Goal: Information Seeking & Learning: Learn about a topic

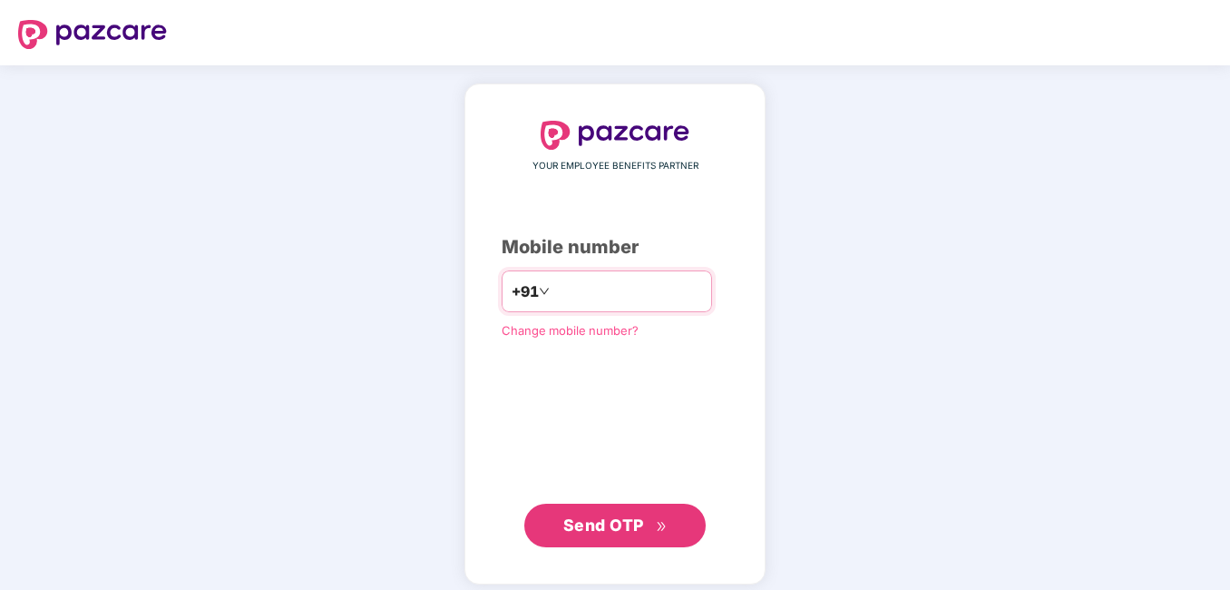
click at [569, 297] on input "number" at bounding box center [627, 291] width 149 height 29
type input "**********"
click at [607, 517] on span "Send OTP" at bounding box center [603, 524] width 81 height 19
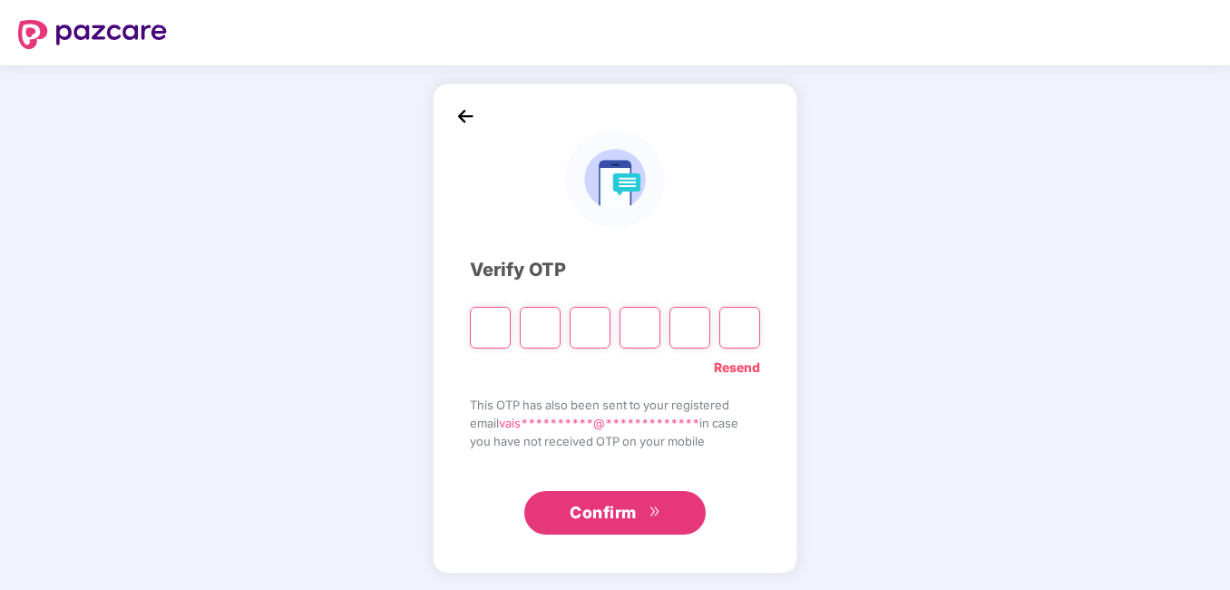
drag, startPoint x: 479, startPoint y: 319, endPoint x: 468, endPoint y: 316, distance: 11.5
click at [479, 319] on input "Please enter verification code. Digit 1" at bounding box center [490, 328] width 41 height 42
type input "*"
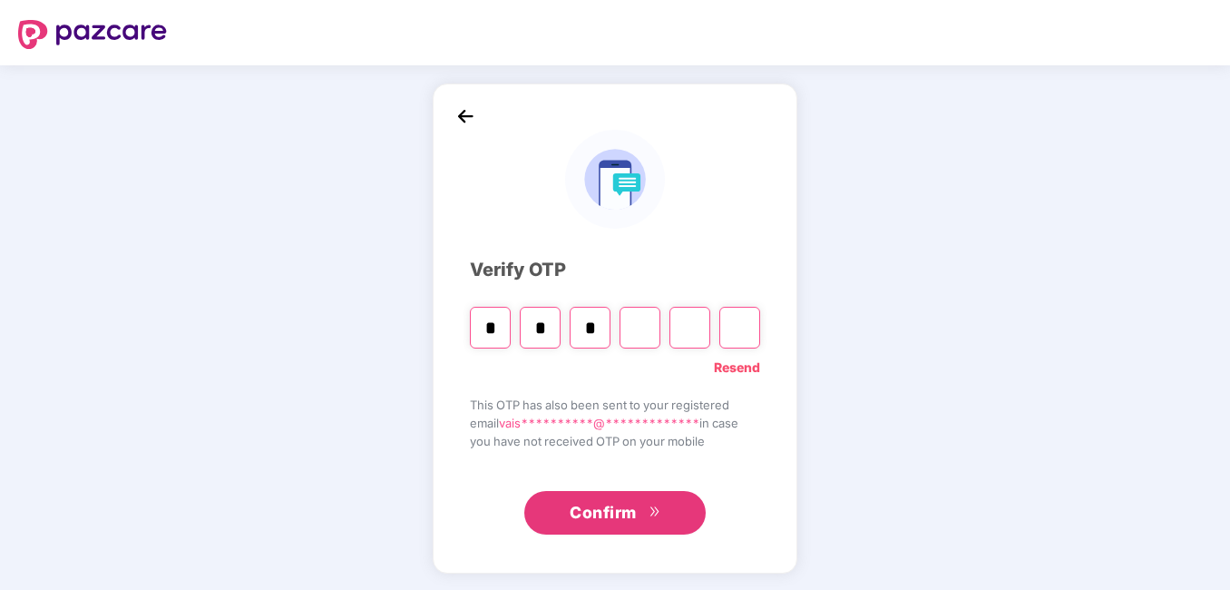
type input "*"
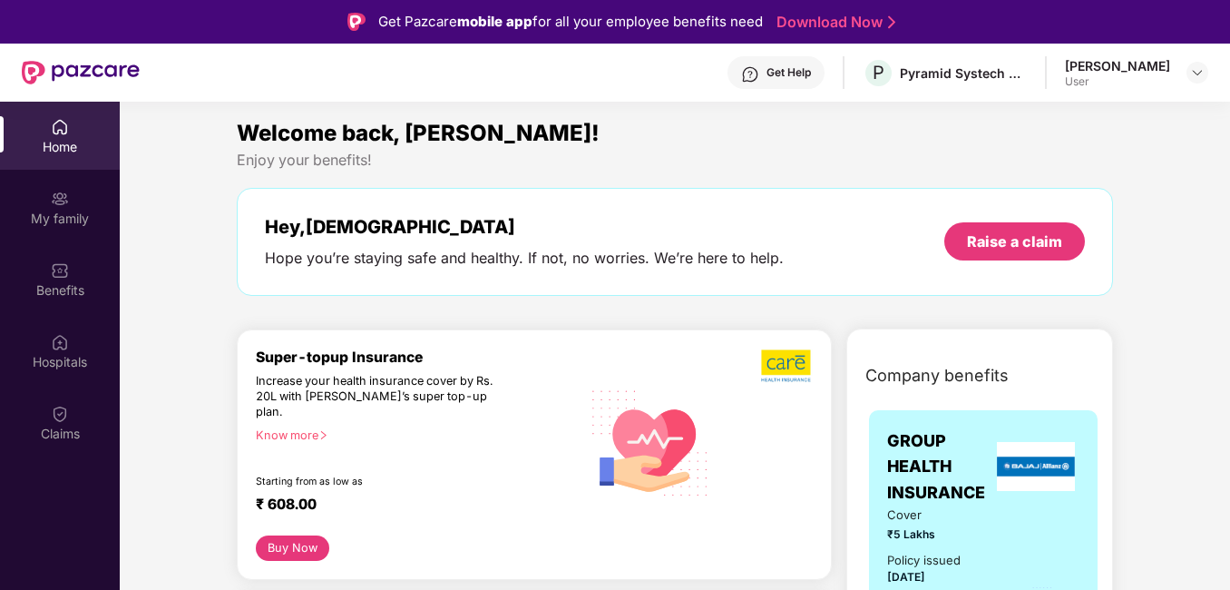
click at [61, 130] on img at bounding box center [60, 127] width 18 height 18
click at [72, 281] on div "Benefits" at bounding box center [60, 290] width 120 height 18
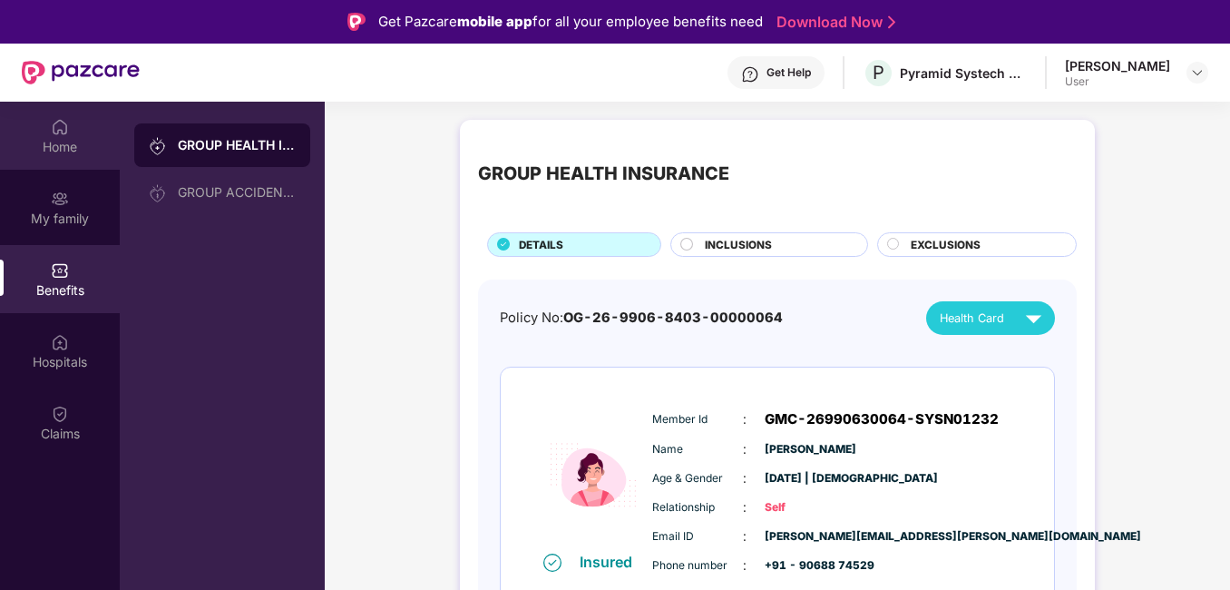
click at [87, 132] on div "Home" at bounding box center [60, 136] width 120 height 68
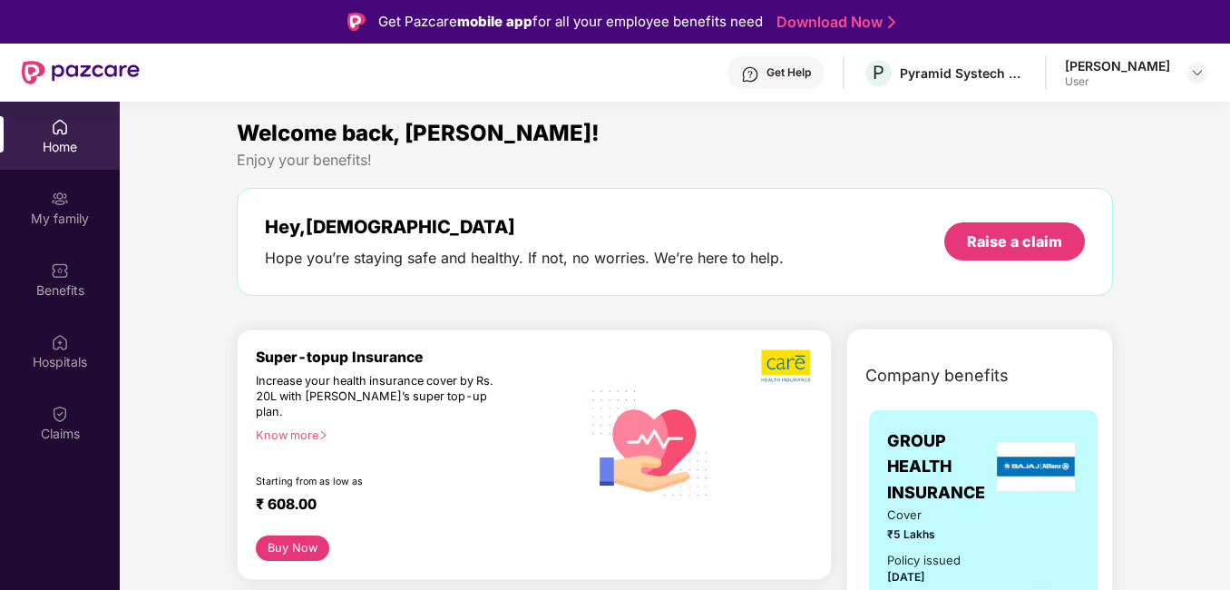
click at [1135, 70] on div "[PERSON_NAME]" at bounding box center [1117, 65] width 105 height 17
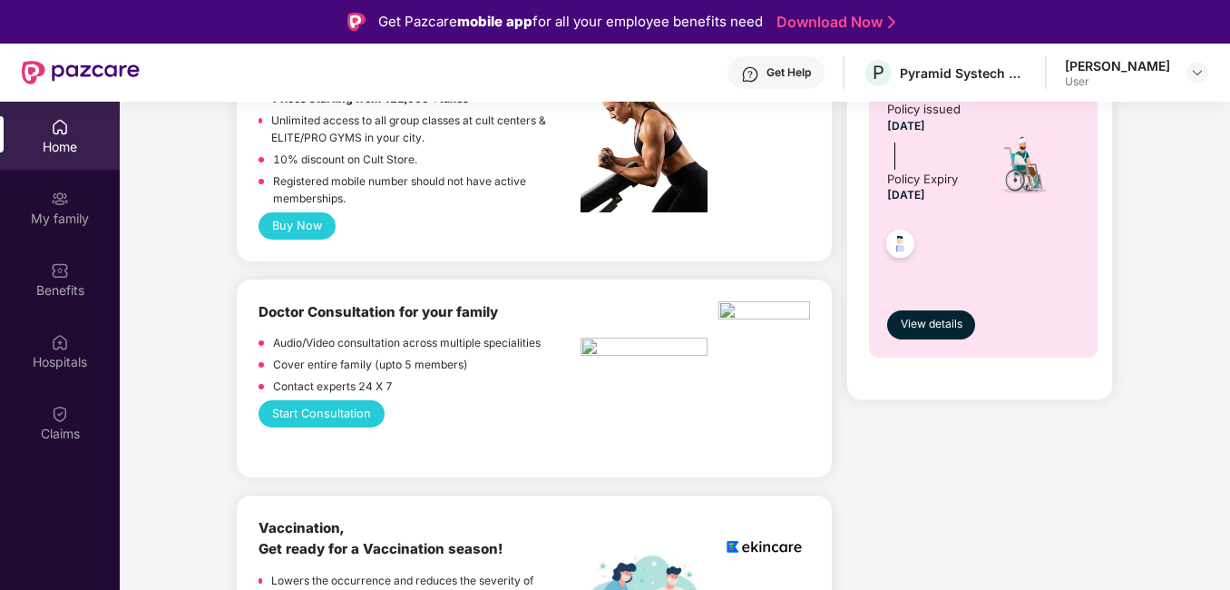
scroll to position [635, 0]
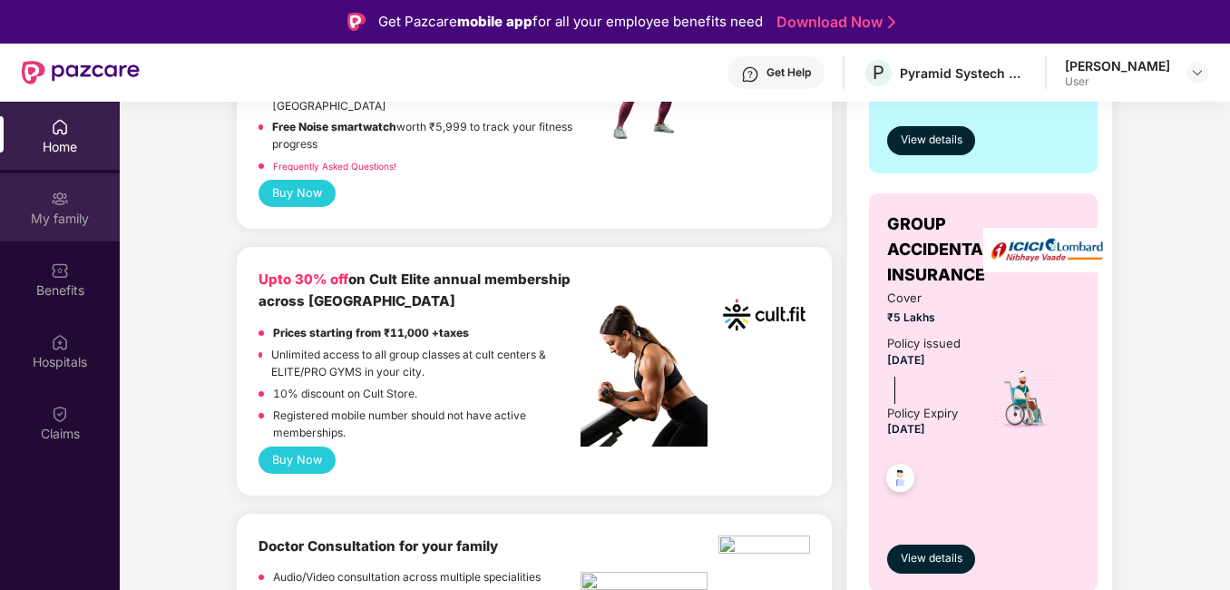
click at [57, 203] on img at bounding box center [60, 199] width 18 height 18
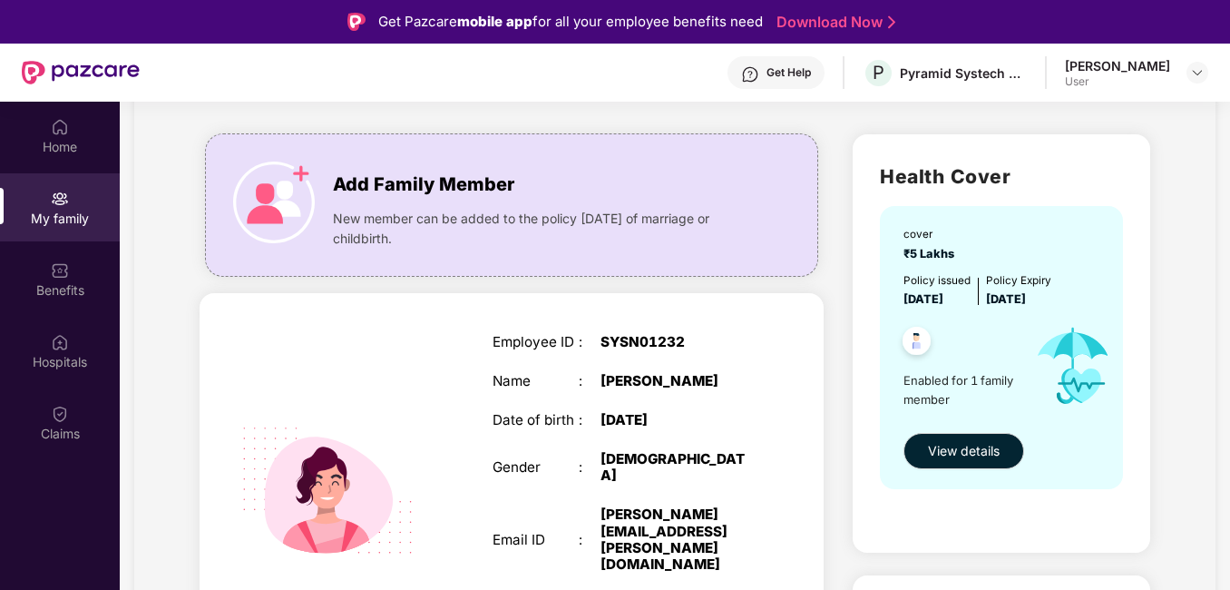
scroll to position [181, 0]
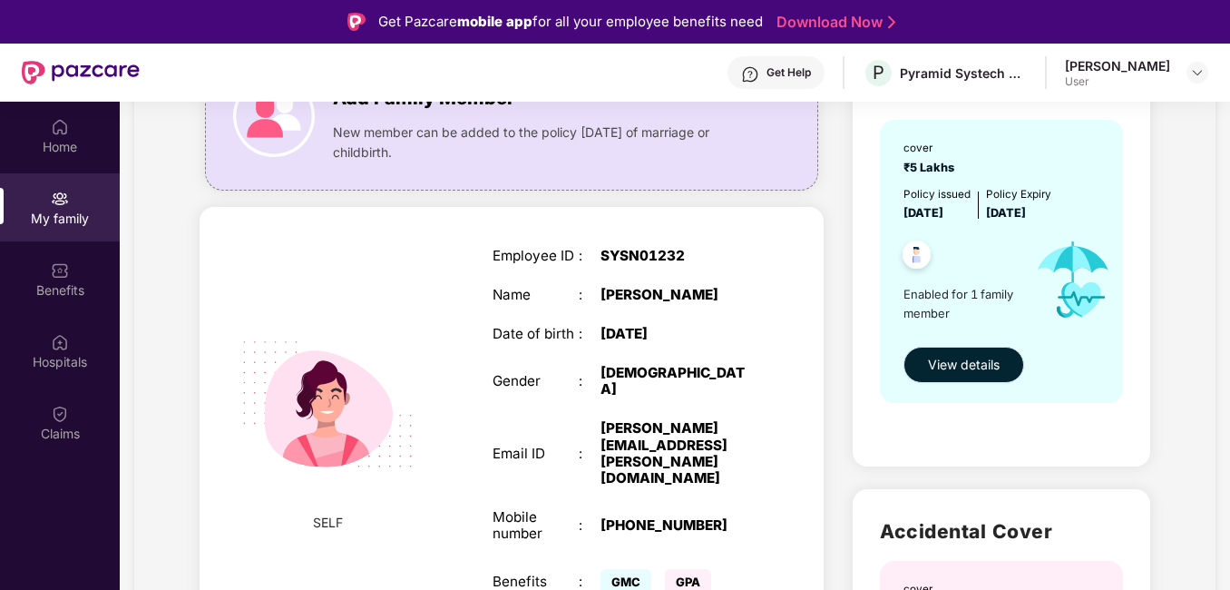
click at [969, 362] on span "View details" at bounding box center [964, 365] width 72 height 20
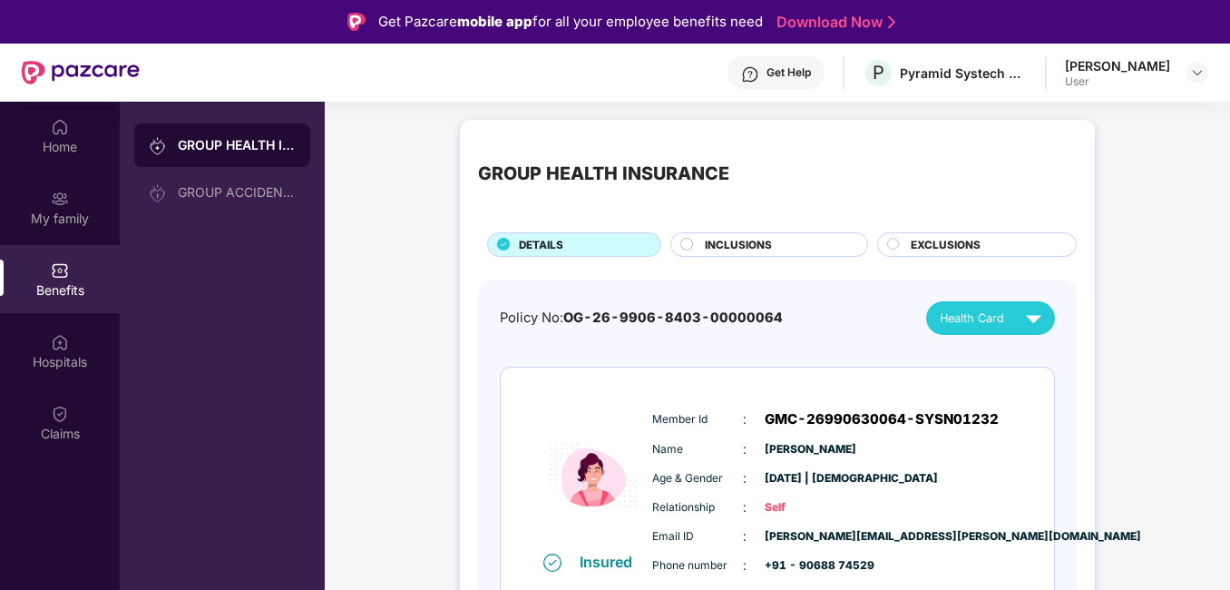
scroll to position [24, 0]
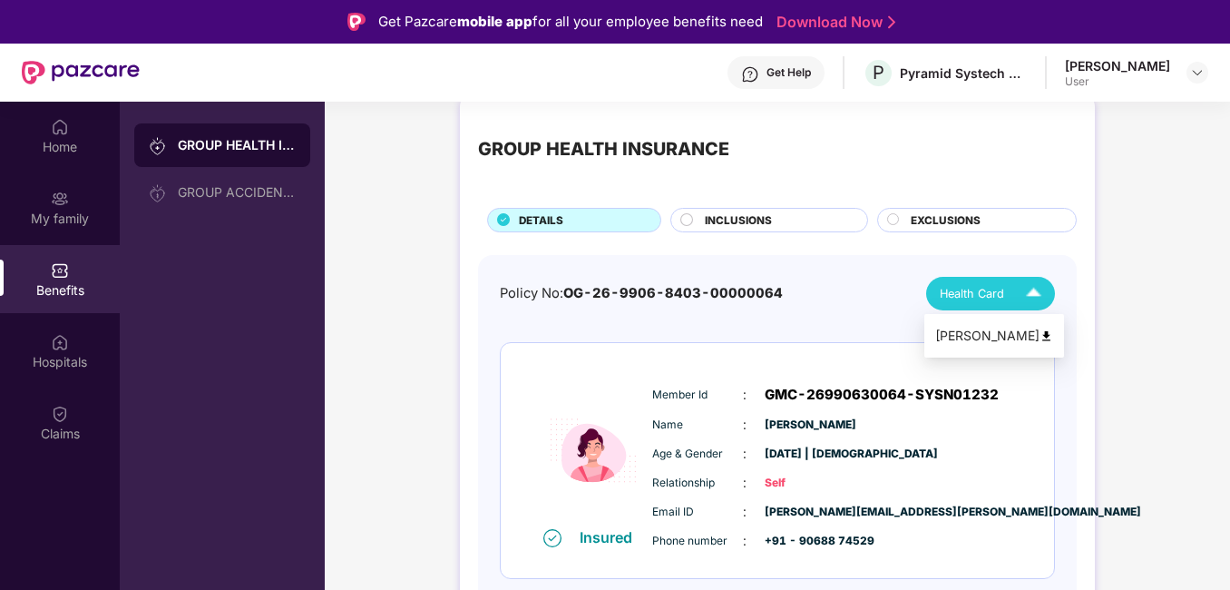
click at [1034, 291] on img at bounding box center [1034, 294] width 32 height 32
click at [958, 295] on span "Health Card" at bounding box center [972, 294] width 64 height 18
click at [1018, 295] on img at bounding box center [1034, 294] width 32 height 32
click at [1039, 338] on img at bounding box center [1046, 336] width 14 height 14
